Goal: Task Accomplishment & Management: Complete application form

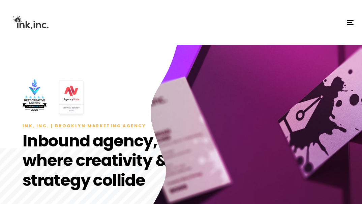
click at [350, 23] on span "button" at bounding box center [349, 22] width 5 height 1
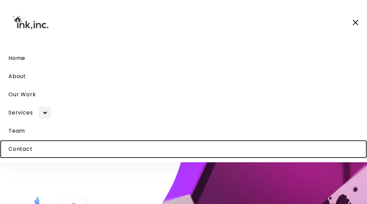
click at [20, 150] on span "Contact" at bounding box center [20, 149] width 24 height 8
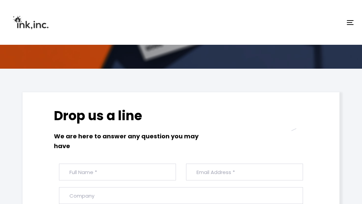
scroll to position [169, 0]
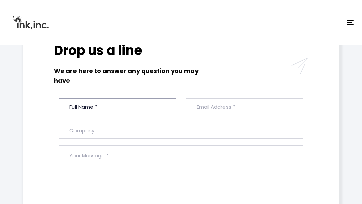
click at [118, 104] on input "text" at bounding box center [117, 106] width 117 height 17
type input "[PERSON_NAME]"
type input "[EMAIL_ADDRESS][DOMAIN_NAME]"
type input "Quality link builders"
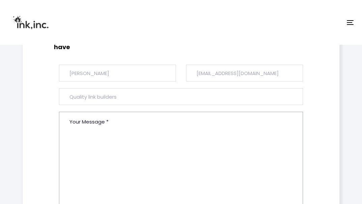
click at [130, 135] on textarea at bounding box center [181, 165] width 244 height 107
click at [153, 138] on textarea at bounding box center [181, 165] width 244 height 107
paste textarea "Hi, I hope you are doing well! 🌟 I’m an Outreach Specialist, offering guest pos…"
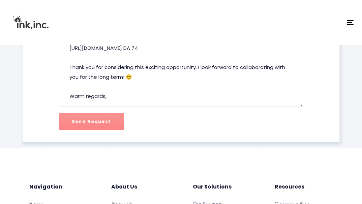
scroll to position [318, 0]
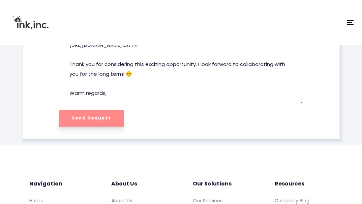
type textarea "Hi, I hope you are doing well! 🌟 I’m an Outreach Specialist, offering guest pos…"
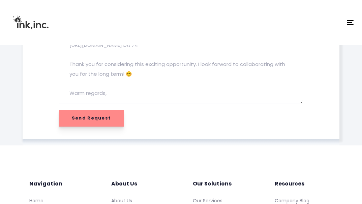
click at [92, 123] on input "Send Request" at bounding box center [91, 118] width 64 height 17
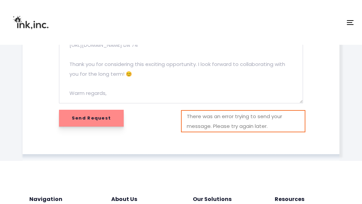
scroll to position [328, 0]
